Goal: Find specific page/section: Find specific page/section

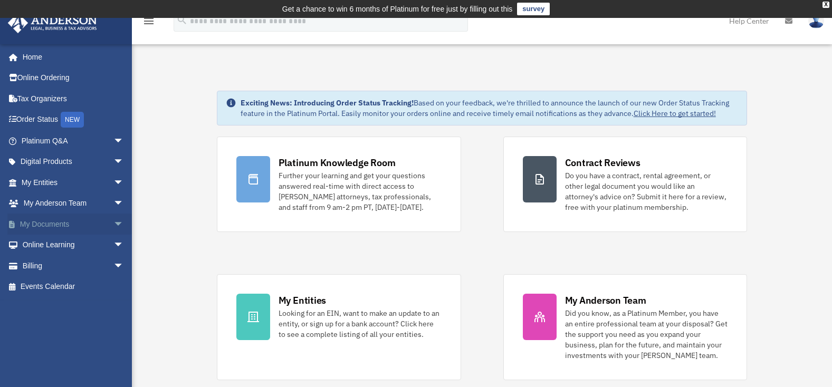
click at [51, 226] on link "My Documents arrow_drop_down" at bounding box center [73, 224] width 132 height 21
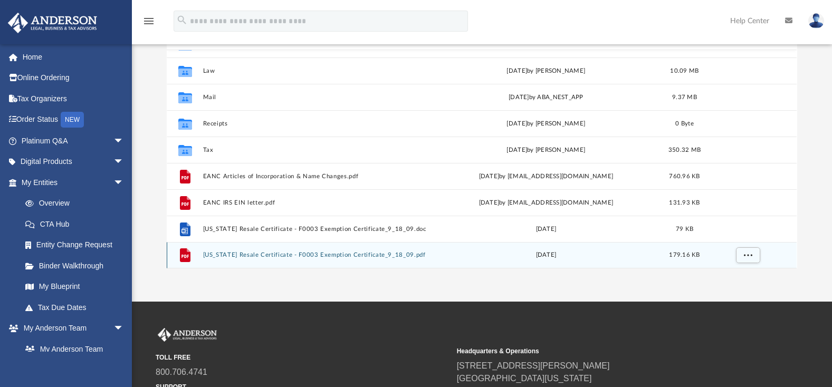
scroll to position [158, 0]
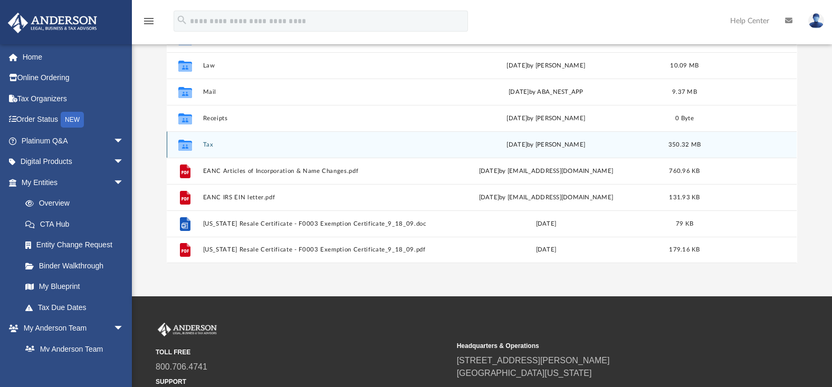
click at [189, 145] on icon "grid" at bounding box center [185, 146] width 14 height 8
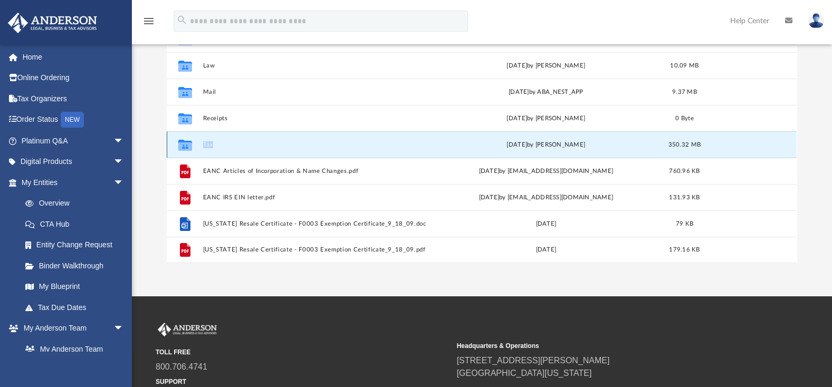
click at [189, 145] on icon "grid" at bounding box center [185, 146] width 14 height 8
drag, startPoint x: 189, startPoint y: 145, endPoint x: 206, endPoint y: 147, distance: 17.1
click at [206, 147] on button "Tax" at bounding box center [316, 144] width 226 height 7
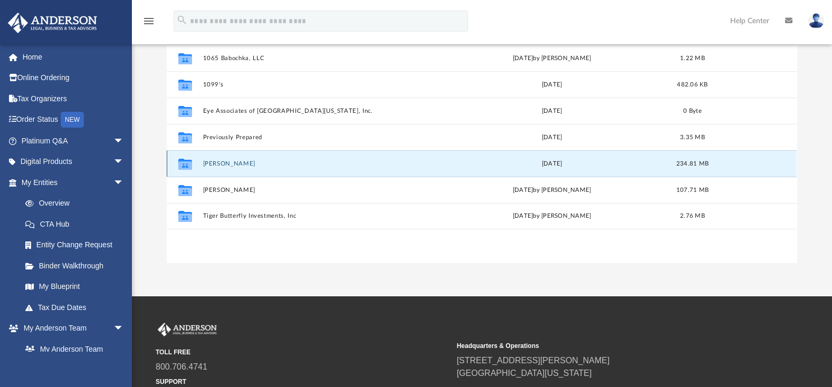
click at [215, 165] on button "Schluter, Sonja" at bounding box center [318, 163] width 230 height 7
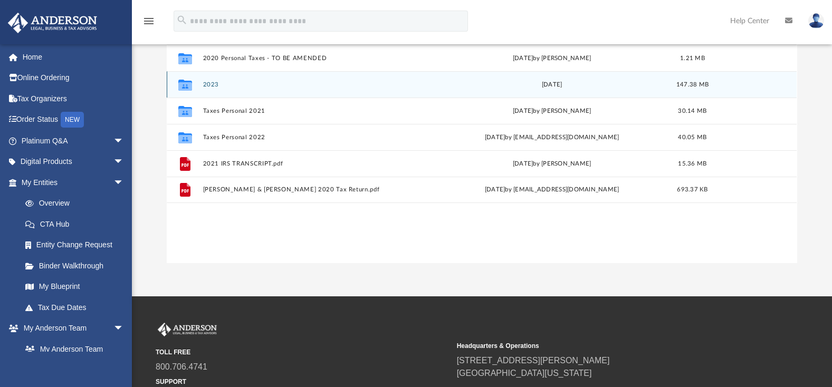
click at [188, 89] on icon "grid" at bounding box center [185, 86] width 14 height 8
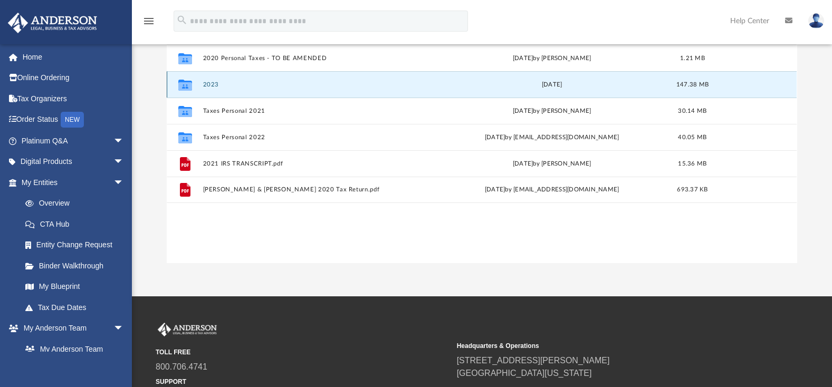
click at [188, 89] on icon "grid" at bounding box center [185, 86] width 14 height 8
drag, startPoint x: 188, startPoint y: 89, endPoint x: 224, endPoint y: 86, distance: 36.0
click at [224, 86] on button "2023" at bounding box center [318, 84] width 230 height 7
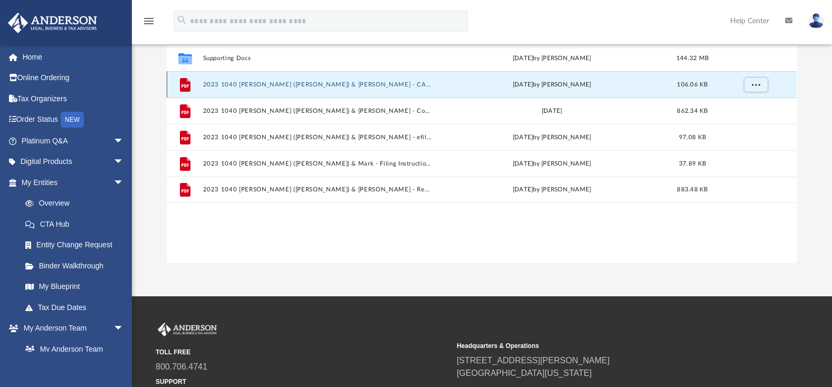
drag, startPoint x: 224, startPoint y: 86, endPoint x: 203, endPoint y: 84, distance: 21.2
click at [203, 84] on button "2023 1040 Schluter, Sonja (Sophia) & Mark - CA Estimated Payment Vouchers.pdf" at bounding box center [318, 84] width 230 height 7
